Goal: Check status: Check status

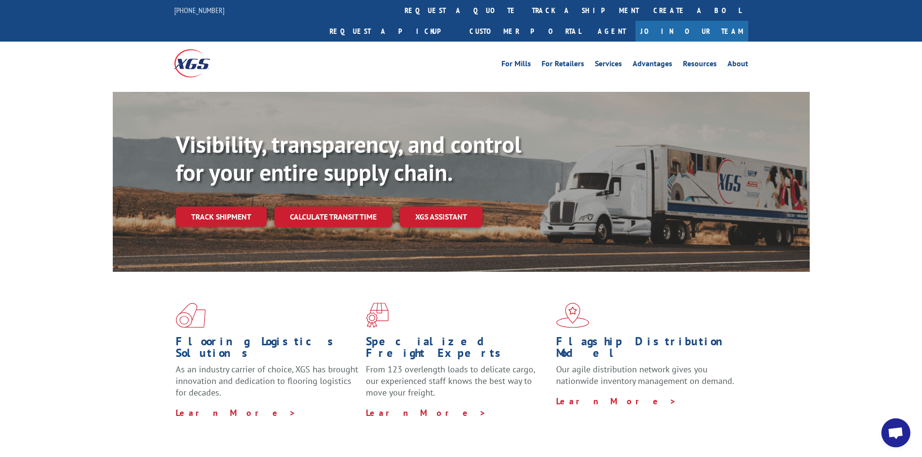
click at [525, 7] on link "track a shipment" at bounding box center [585, 10] width 121 height 21
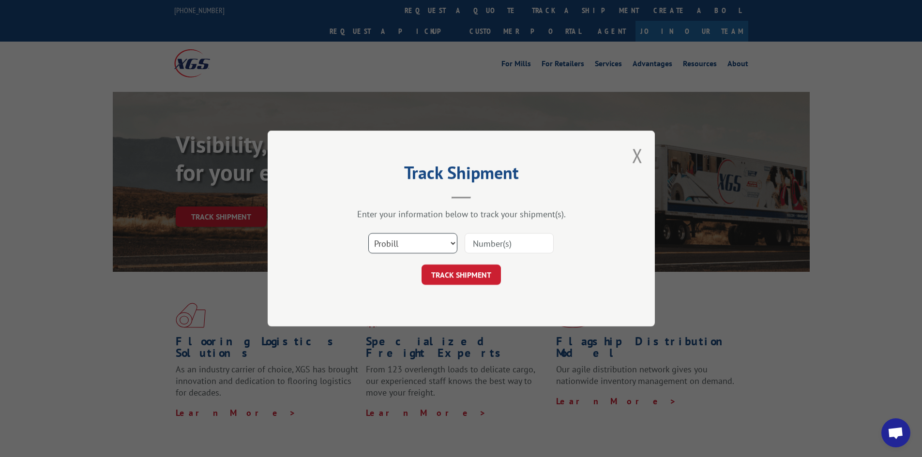
click at [447, 244] on select "Select category... Probill BOL PO" at bounding box center [412, 243] width 89 height 20
select select "bol"
click at [368, 233] on select "Select category... Probill BOL PO" at bounding box center [412, 243] width 89 height 20
click at [489, 243] on input at bounding box center [509, 243] width 89 height 20
paste input "5194019"
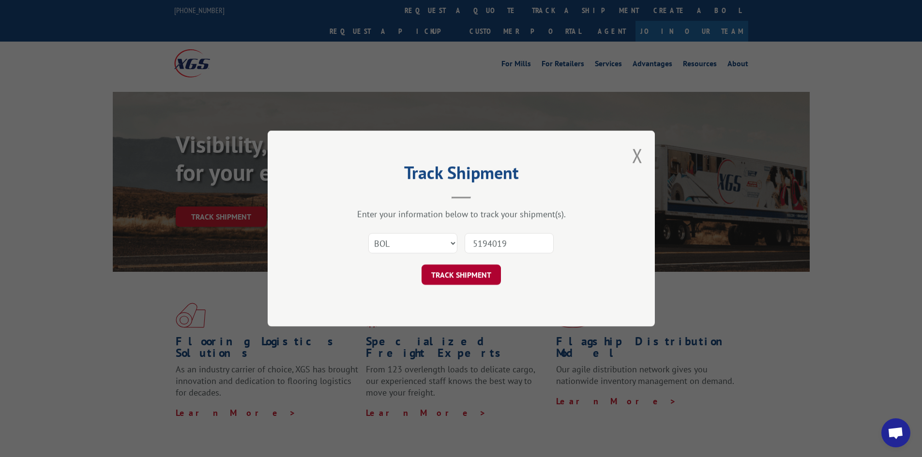
type input "5194019"
click at [449, 268] on button "TRACK SHIPMENT" at bounding box center [461, 275] width 79 height 20
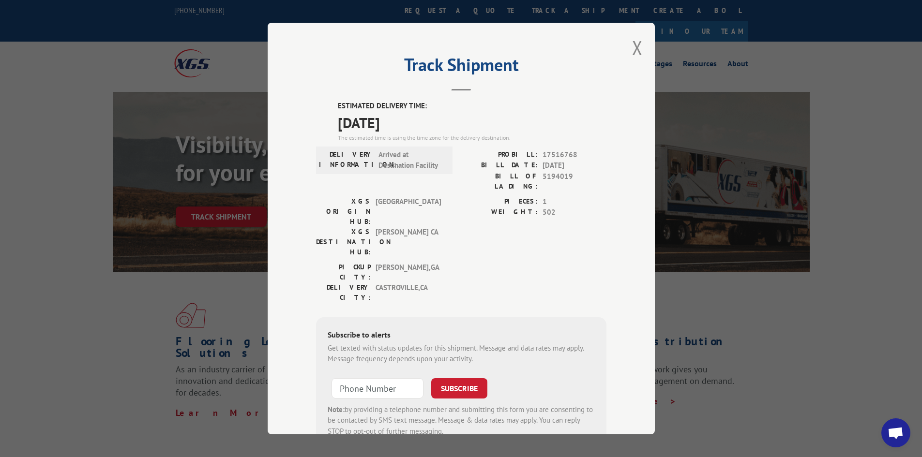
click at [896, 434] on span "Open chat" at bounding box center [896, 434] width 16 height 14
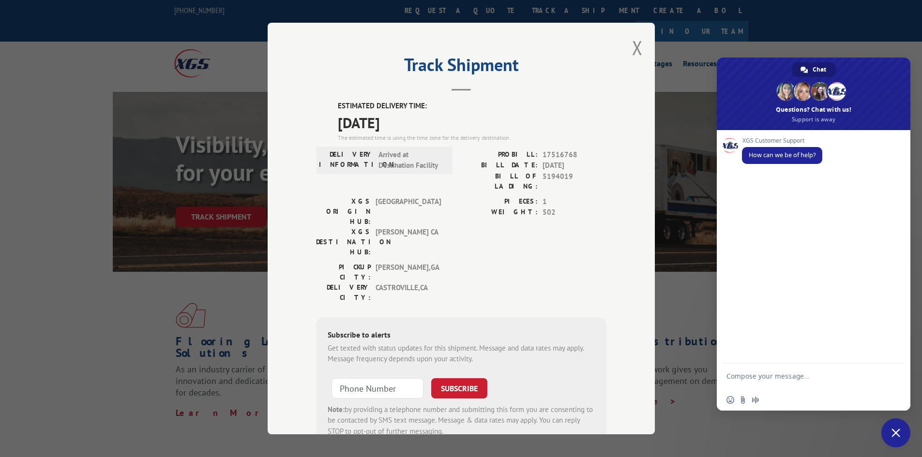
click at [741, 377] on textarea "Compose your message..." at bounding box center [803, 380] width 153 height 17
type textarea "when will BOL 5194019 be delivered to [GEOGRAPHIC_DATA]/[GEOGRAPHIC_DATA]"
click at [893, 376] on span "Send" at bounding box center [893, 376] width 7 height 7
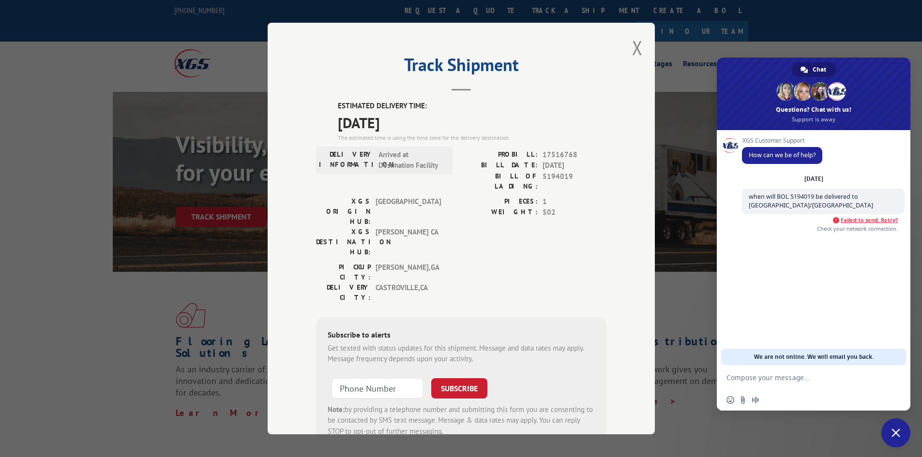
click at [874, 218] on span "Failed to send. Retry?" at bounding box center [869, 220] width 57 height 7
click at [632, 45] on button "Close modal" at bounding box center [637, 48] width 11 height 26
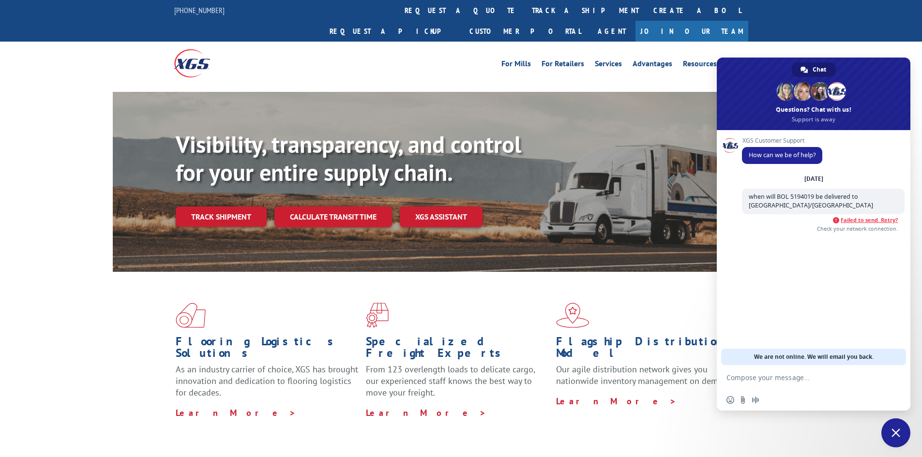
click at [896, 432] on span "Close chat" at bounding box center [896, 433] width 9 height 9
